Goal: Transaction & Acquisition: Subscribe to service/newsletter

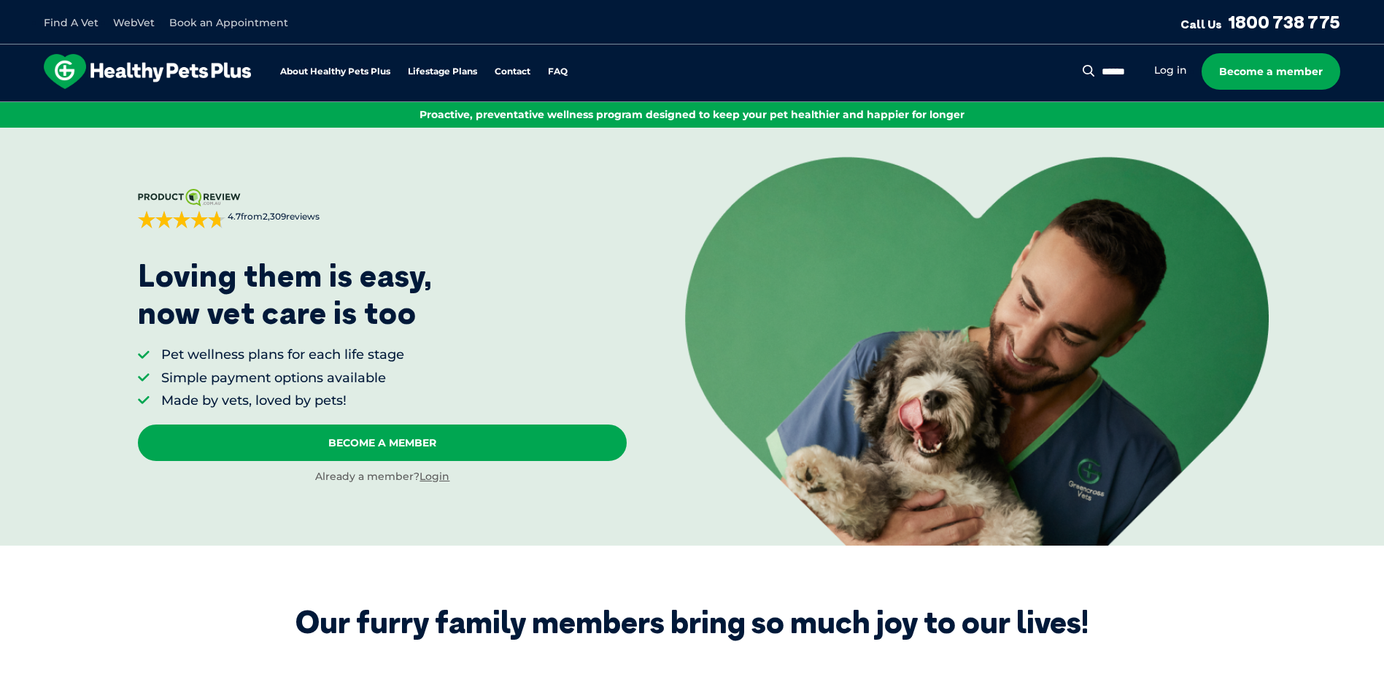
click at [1176, 78] on li "Log in" at bounding box center [1170, 70] width 33 height 17
click at [1173, 67] on link "Log in" at bounding box center [1170, 70] width 33 height 14
click at [1175, 66] on link "Log in" at bounding box center [1170, 70] width 33 height 14
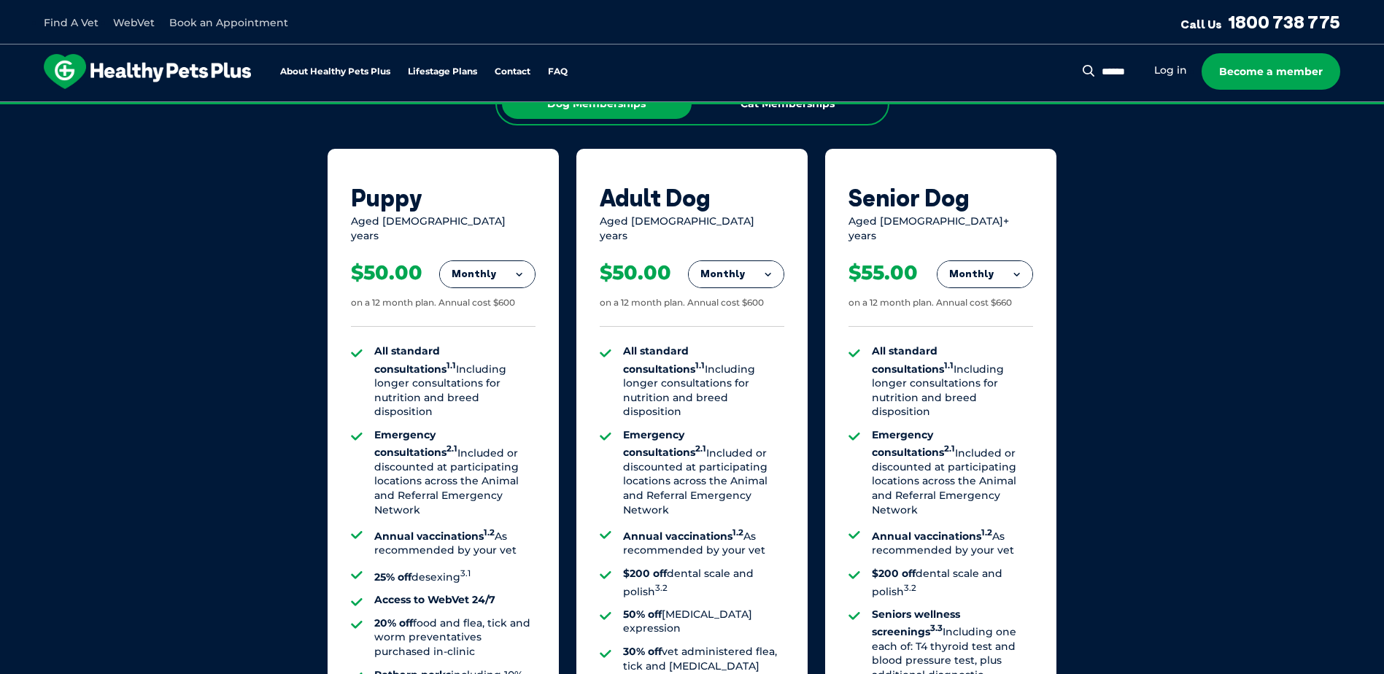
scroll to position [948, 0]
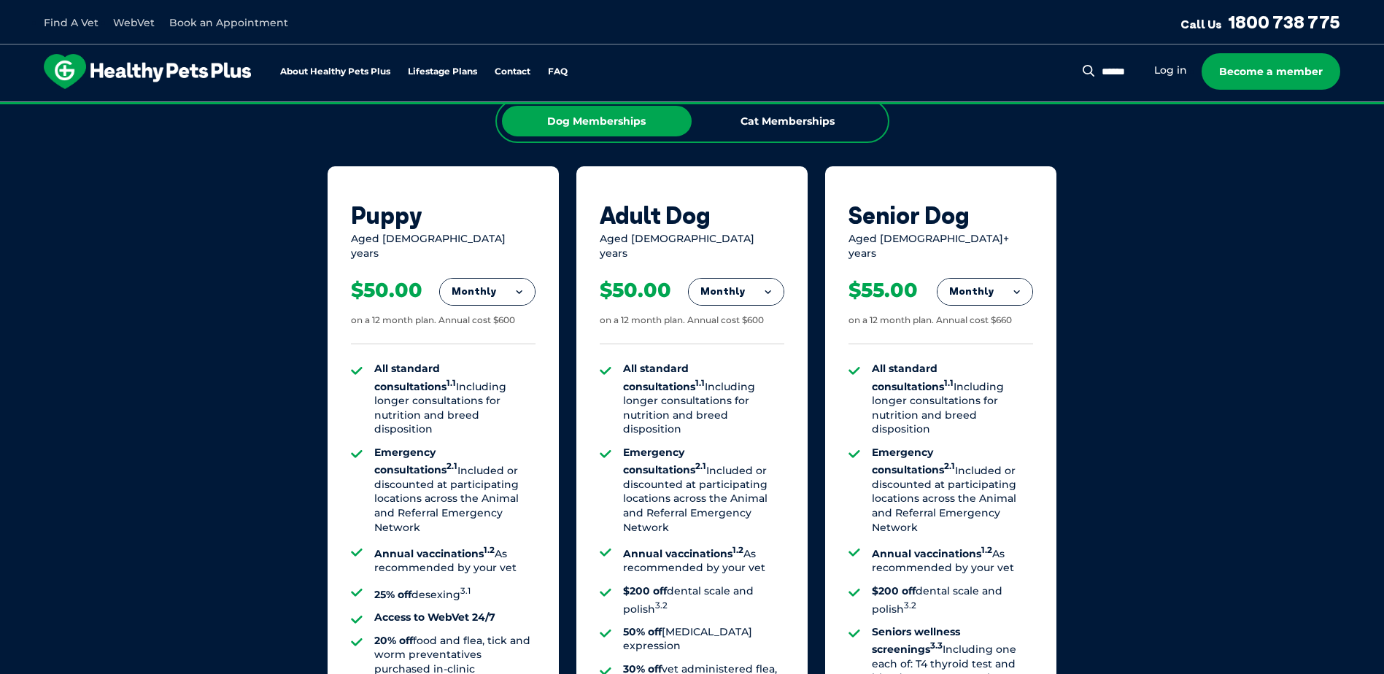
click at [739, 281] on button "Monthly" at bounding box center [736, 292] width 95 height 26
click at [739, 280] on button "Monthly" at bounding box center [736, 292] width 95 height 26
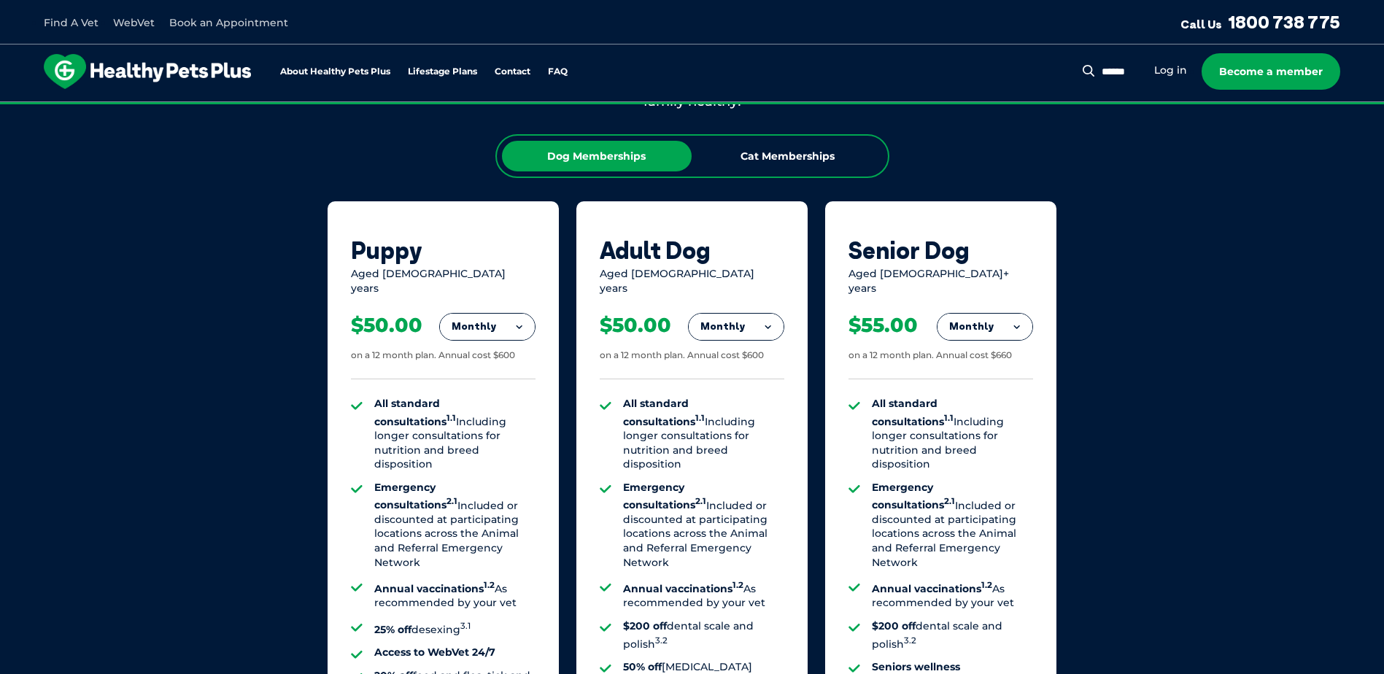
scroll to position [875, 0]
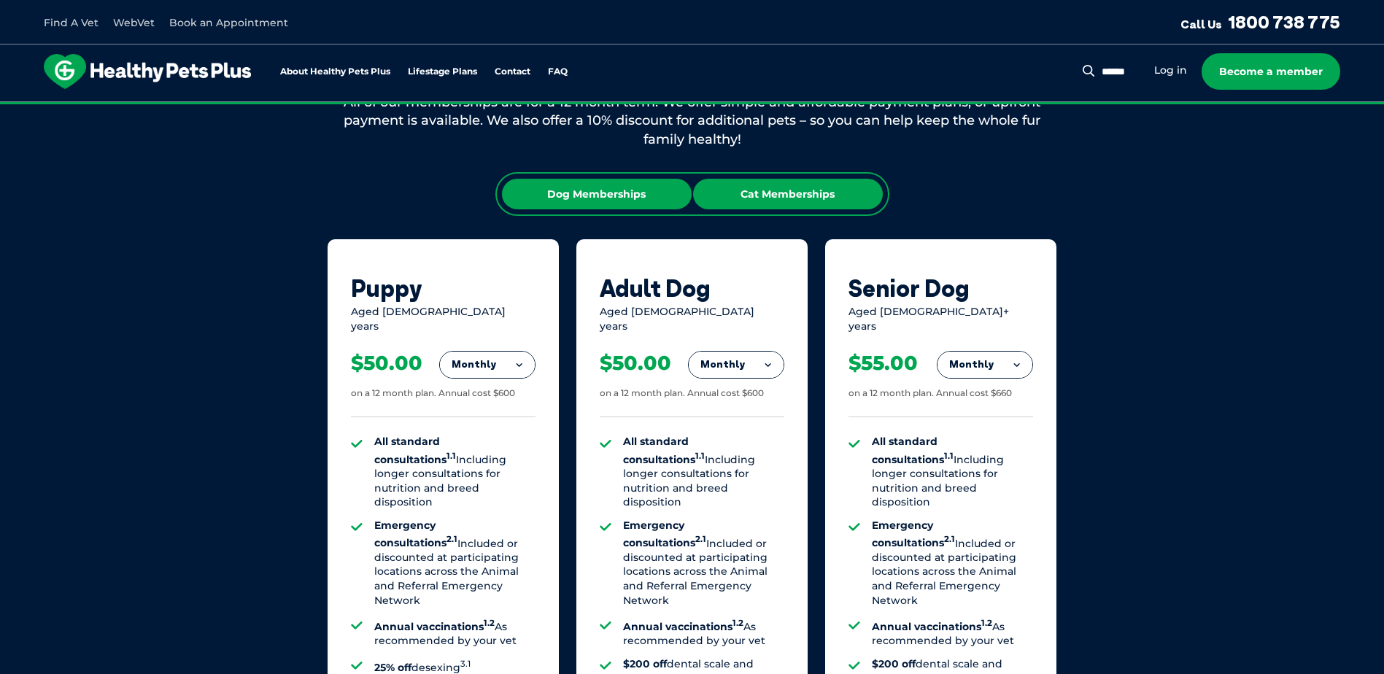
click at [751, 205] on div "Cat Memberships" at bounding box center [788, 194] width 190 height 31
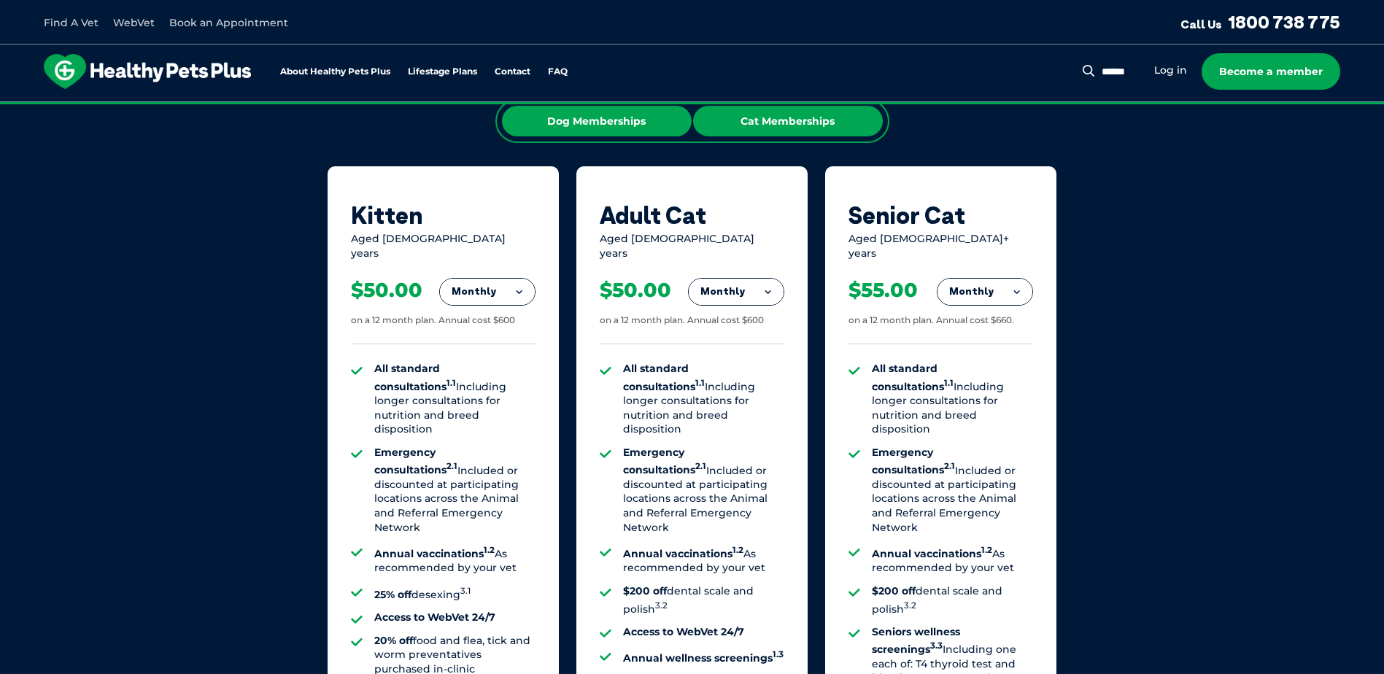
click at [600, 123] on div "Dog Memberships" at bounding box center [597, 121] width 190 height 31
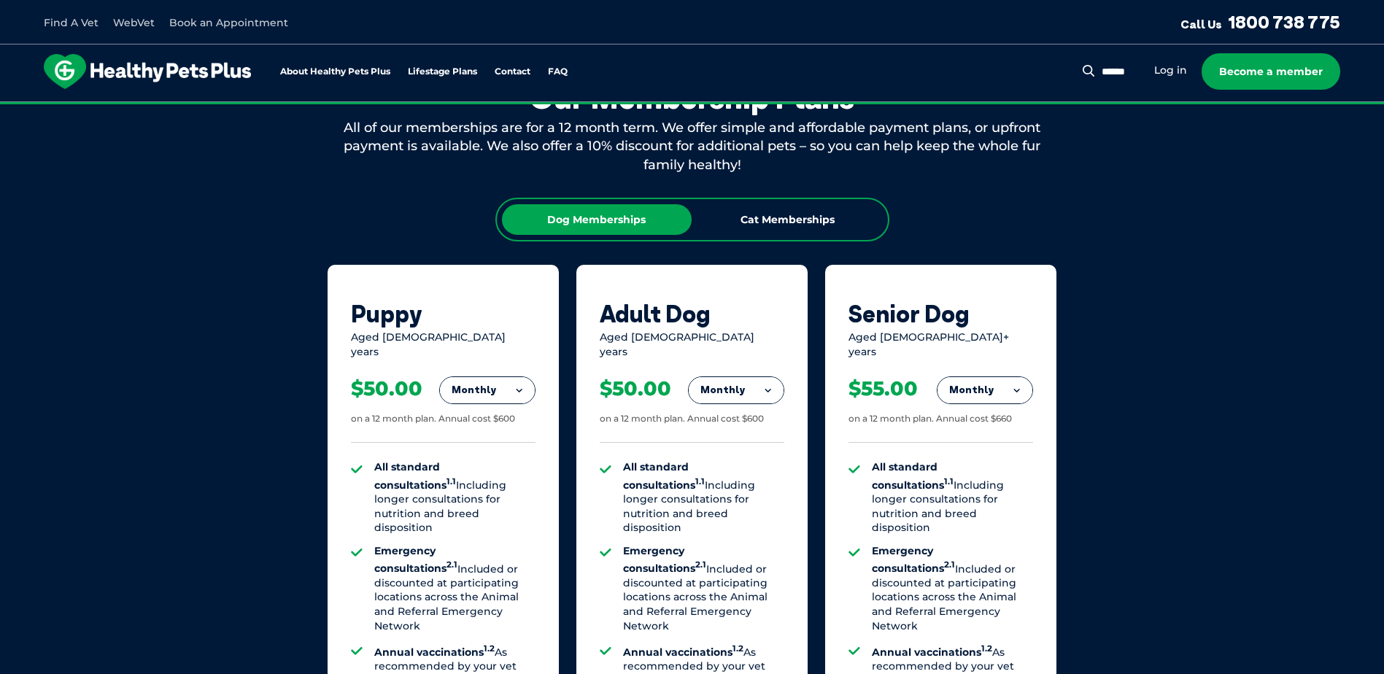
scroll to position [802, 0]
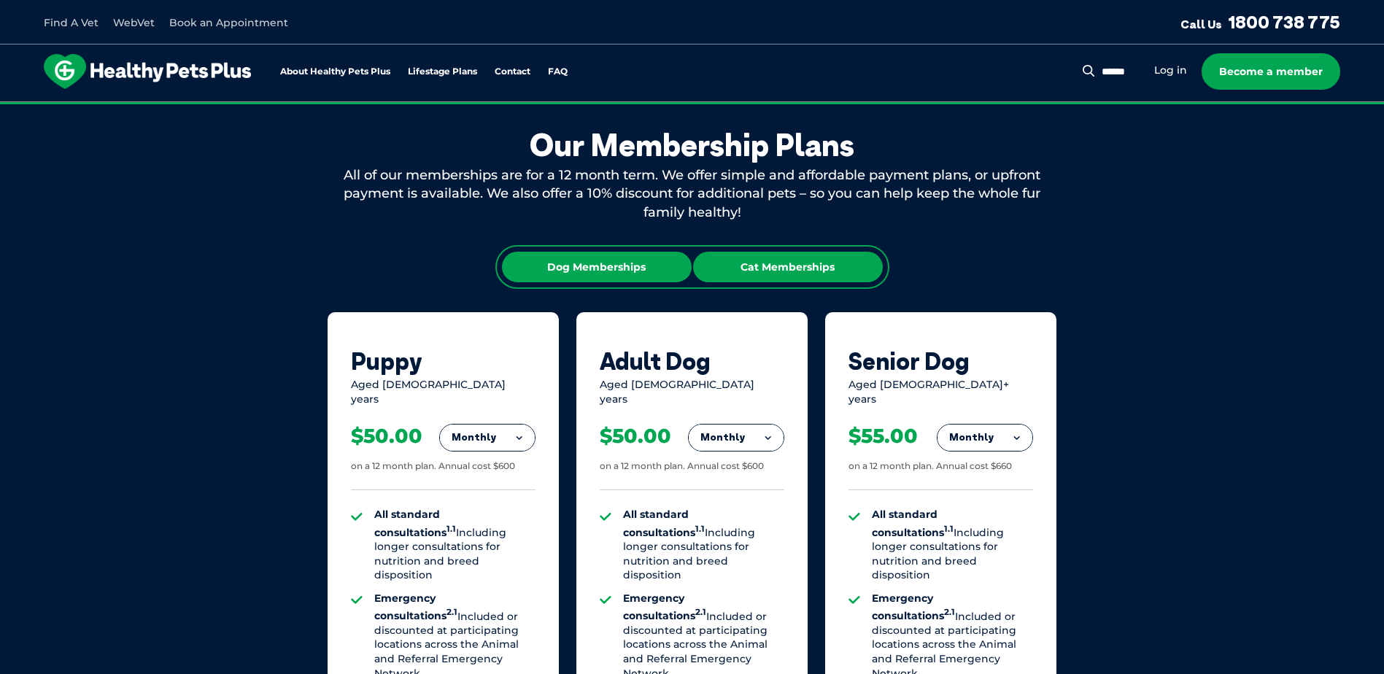
click at [777, 270] on div "Cat Memberships" at bounding box center [788, 267] width 190 height 31
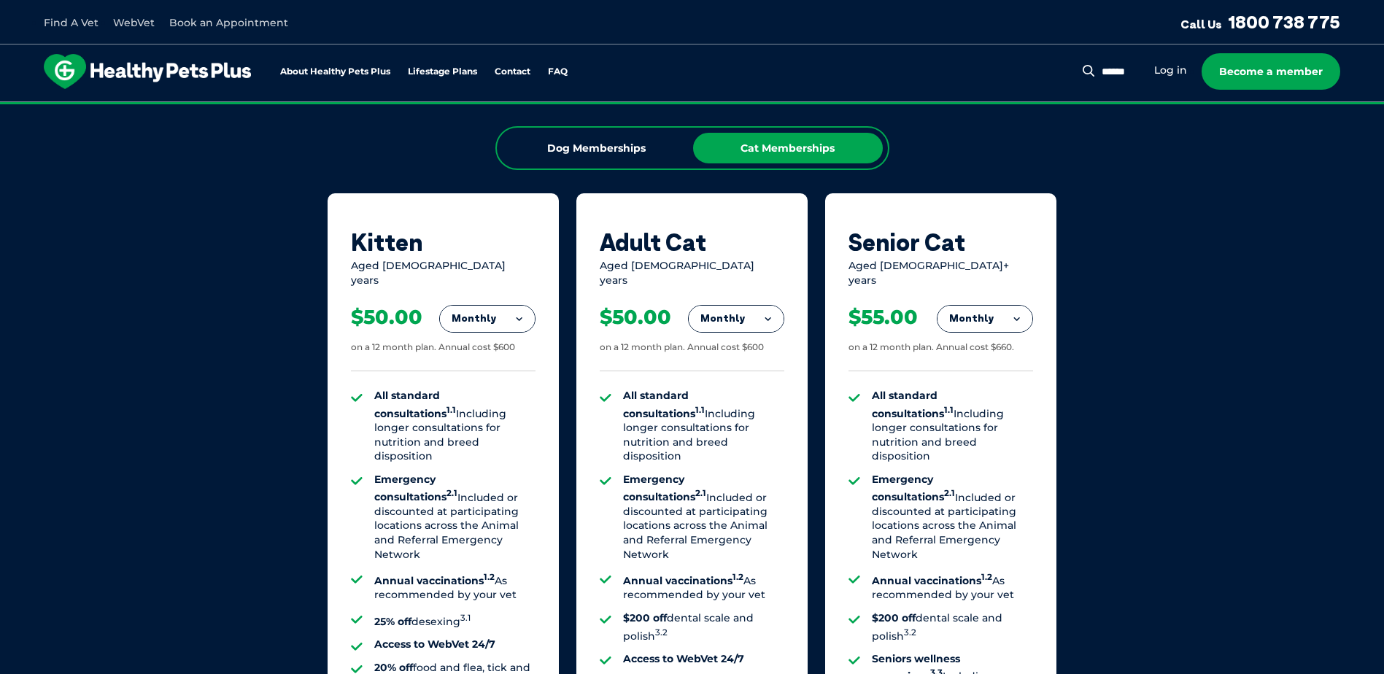
scroll to position [657, 0]
